Goal: Check status: Check status

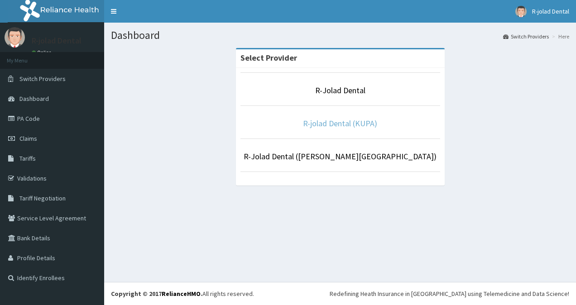
click at [339, 125] on link "R-jolad Dental (KUPA)" at bounding box center [340, 123] width 74 height 10
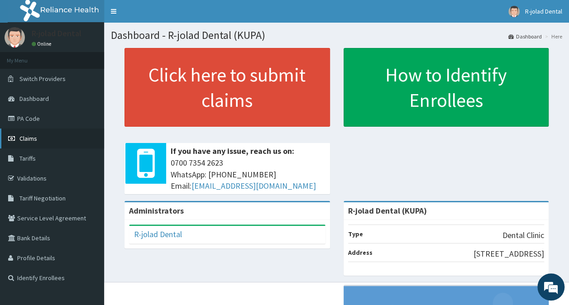
click at [35, 138] on span "Claims" at bounding box center [28, 138] width 18 height 8
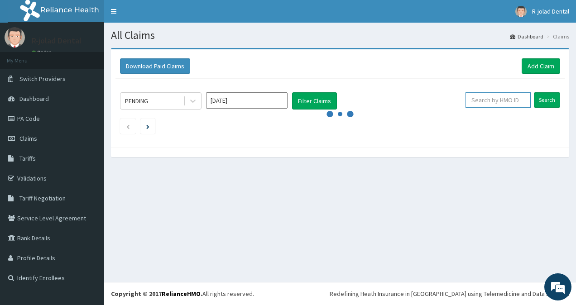
click at [487, 95] on input "text" at bounding box center [497, 99] width 65 height 15
paste input "SLB/10095/A"
type input "SLB/10095/A"
click at [547, 102] on input "Search" at bounding box center [546, 99] width 26 height 15
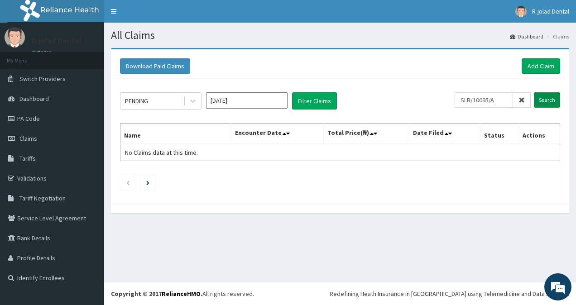
click at [547, 100] on input "Search" at bounding box center [546, 99] width 26 height 15
click at [506, 98] on input "text" at bounding box center [497, 99] width 65 height 15
paste input "NBC/10276/D"
type input "NBC/10276/D"
click at [547, 100] on input "Search" at bounding box center [546, 99] width 26 height 15
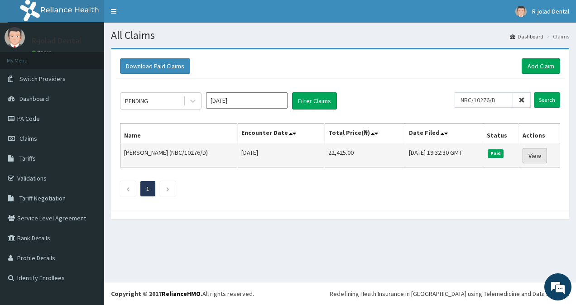
click at [538, 157] on link "View" at bounding box center [534, 155] width 24 height 15
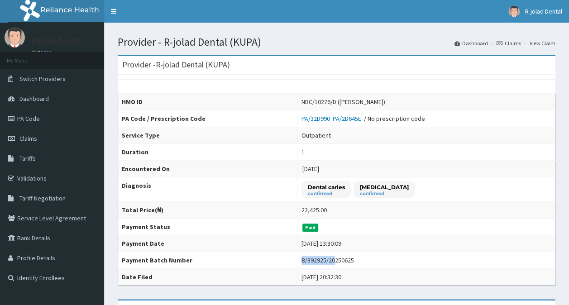
click at [328, 259] on td "B/392925/20250625" at bounding box center [425, 260] width 257 height 17
drag, startPoint x: 328, startPoint y: 259, endPoint x: 304, endPoint y: 257, distance: 25.0
click at [304, 257] on div "B/392925/20250625" at bounding box center [327, 260] width 52 height 9
click at [301, 257] on div "B/392925/20250625" at bounding box center [327, 260] width 52 height 9
copy div "B/392925/20250625"
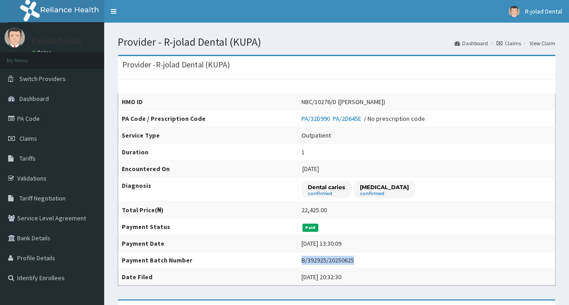
drag, startPoint x: 295, startPoint y: 256, endPoint x: 347, endPoint y: 255, distance: 51.6
click at [347, 256] on div "B/392925/20250625" at bounding box center [327, 260] width 52 height 9
click at [35, 132] on link "Claims" at bounding box center [52, 139] width 104 height 20
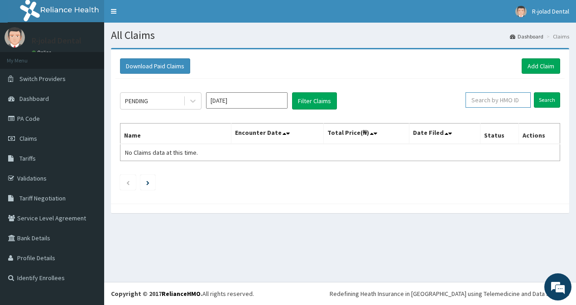
click at [493, 106] on input "text" at bounding box center [497, 99] width 65 height 15
paste input "nbc/10276/e"
type input "nbc/10276/e"
click at [556, 100] on input "Search" at bounding box center [546, 99] width 26 height 15
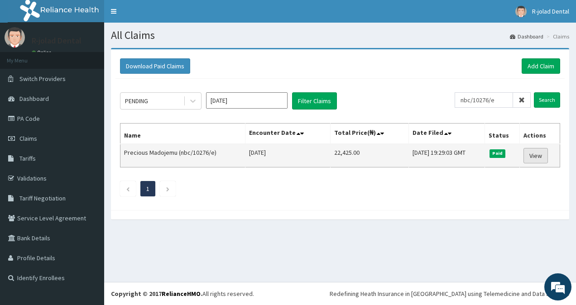
click at [541, 153] on link "View" at bounding box center [535, 155] width 24 height 15
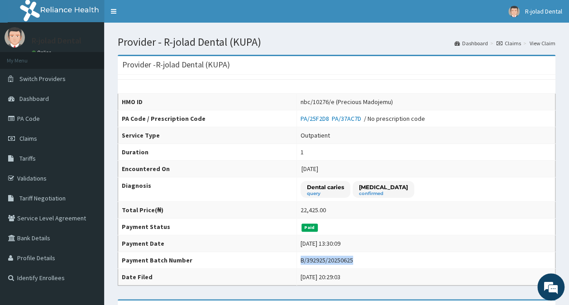
drag, startPoint x: 296, startPoint y: 259, endPoint x: 346, endPoint y: 257, distance: 49.8
click at [346, 257] on div "B/392925/20250625" at bounding box center [326, 260] width 52 height 9
copy div "B/392925/20250625"
